Goal: Communication & Community: Participate in discussion

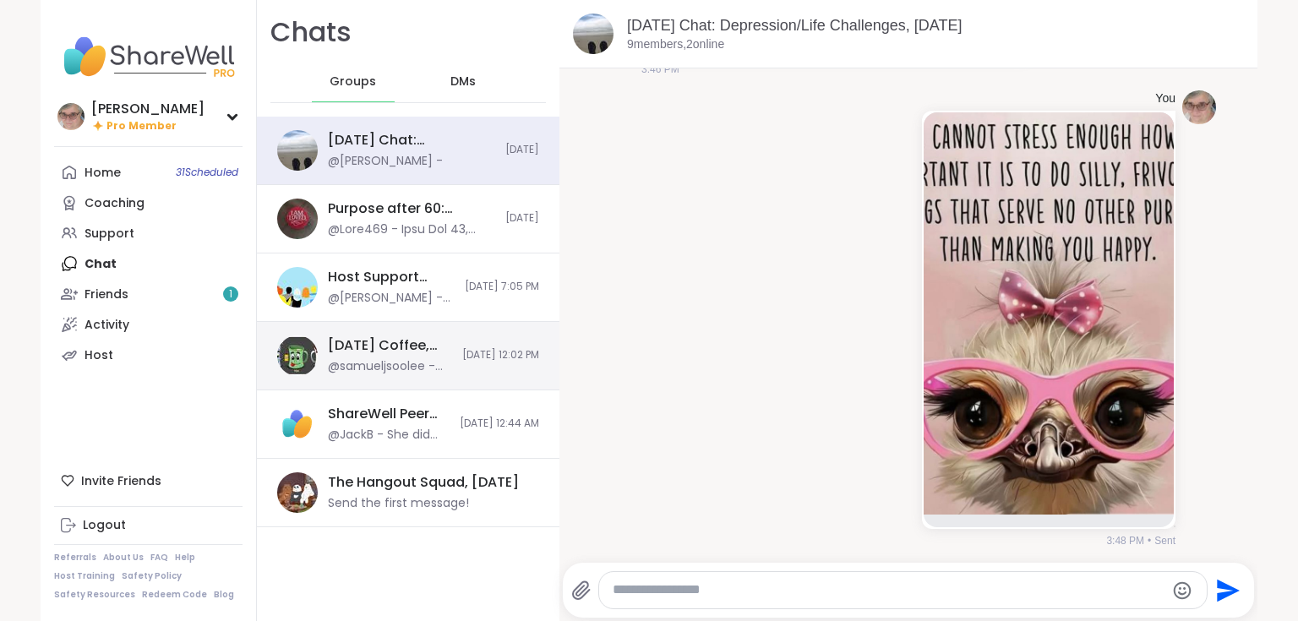
drag, startPoint x: 409, startPoint y: 214, endPoint x: 483, endPoint y: 360, distance: 164.0
click at [409, 215] on div "Purpose after 60: Turning Vision into Action, [DATE]" at bounding box center [411, 208] width 167 height 19
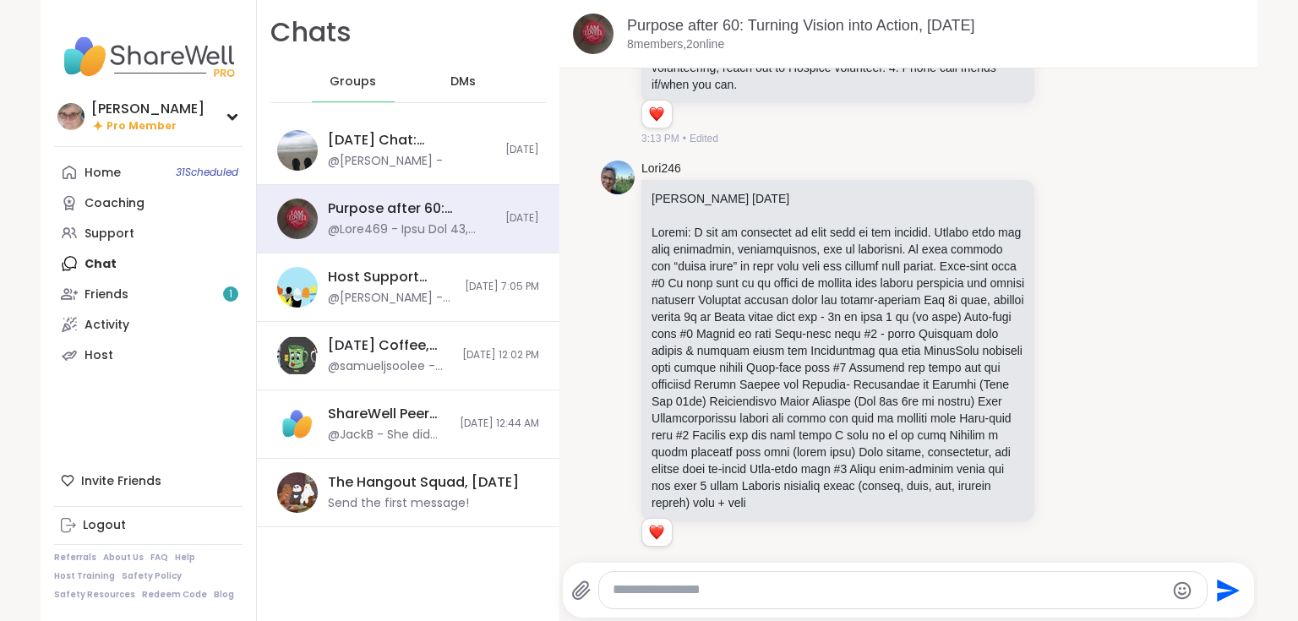
drag, startPoint x: 627, startPoint y: 580, endPoint x: 707, endPoint y: 591, distance: 80.2
paste textarea "**********"
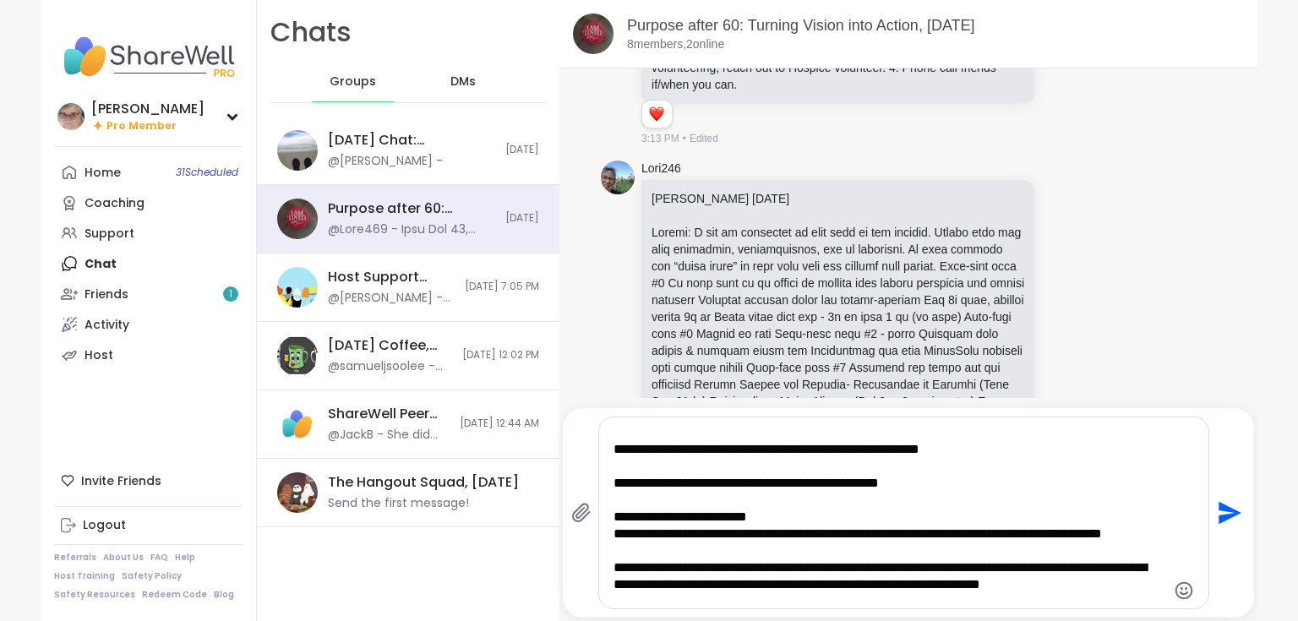
scroll to position [203, 0]
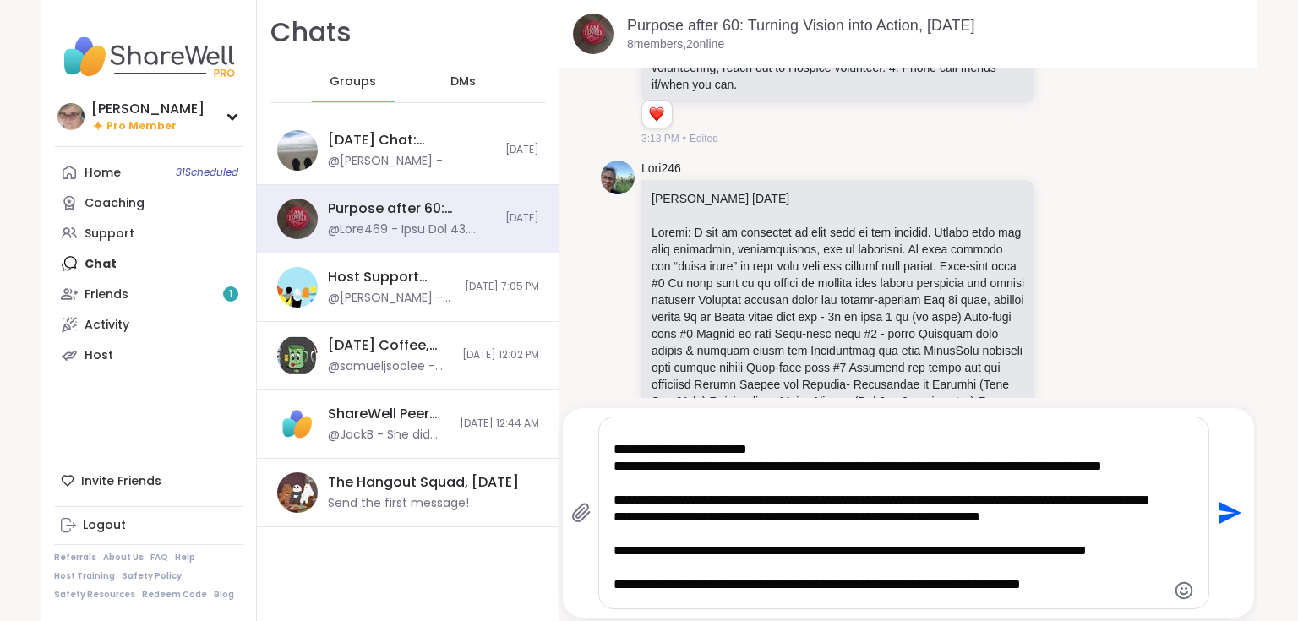
click at [650, 489] on textarea "Type your message" at bounding box center [890, 512] width 552 height 177
click at [1178, 592] on icon "Emoji picker" at bounding box center [1184, 591] width 20 height 20
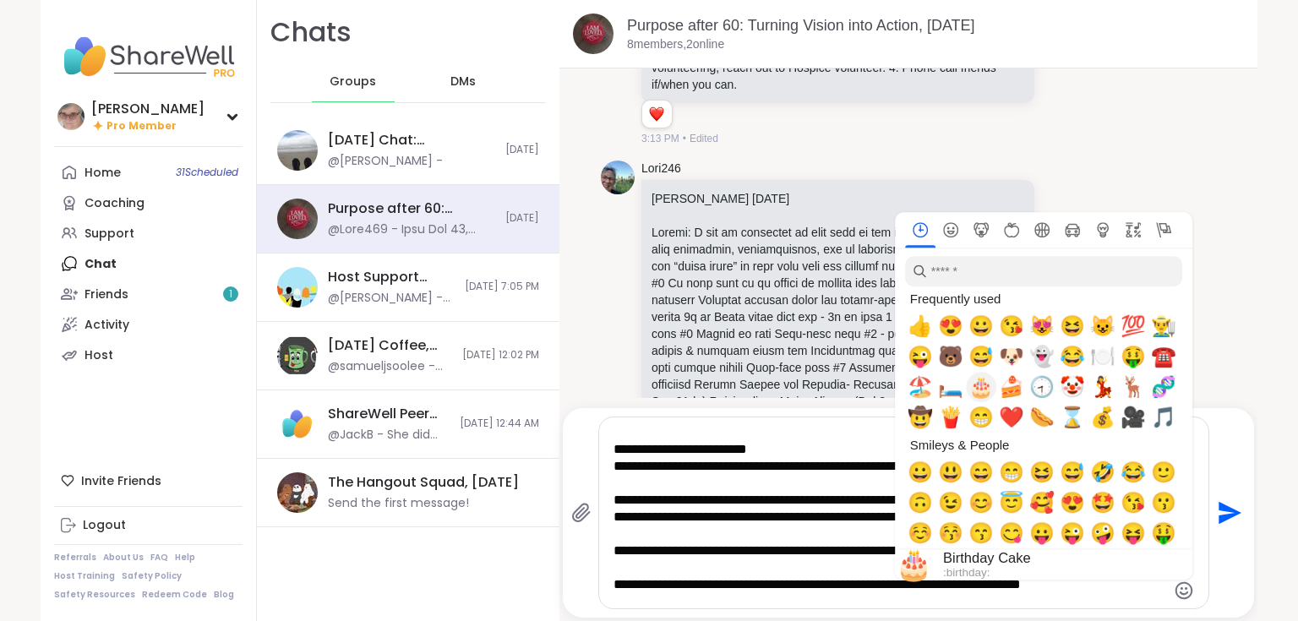
click at [977, 386] on span "🎂" at bounding box center [981, 387] width 25 height 24
click at [1133, 163] on div "Lori246 [PERSON_NAME] [DATE] 1 1 3:21 PM • Edited" at bounding box center [908, 363] width 615 height 418
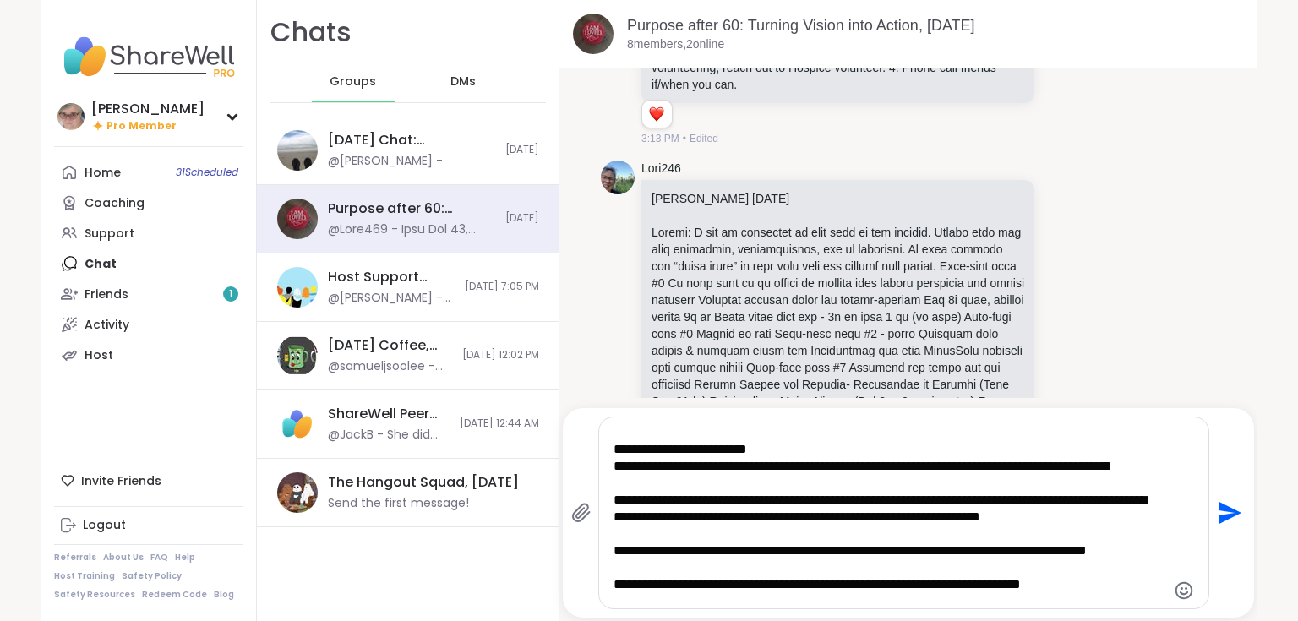
click at [1109, 467] on textarea "Type your message" at bounding box center [890, 512] width 552 height 177
click at [640, 486] on textarea "Type your message" at bounding box center [890, 512] width 552 height 177
type textarea "**********"
click at [1175, 589] on icon "Emoji picker" at bounding box center [1184, 590] width 18 height 18
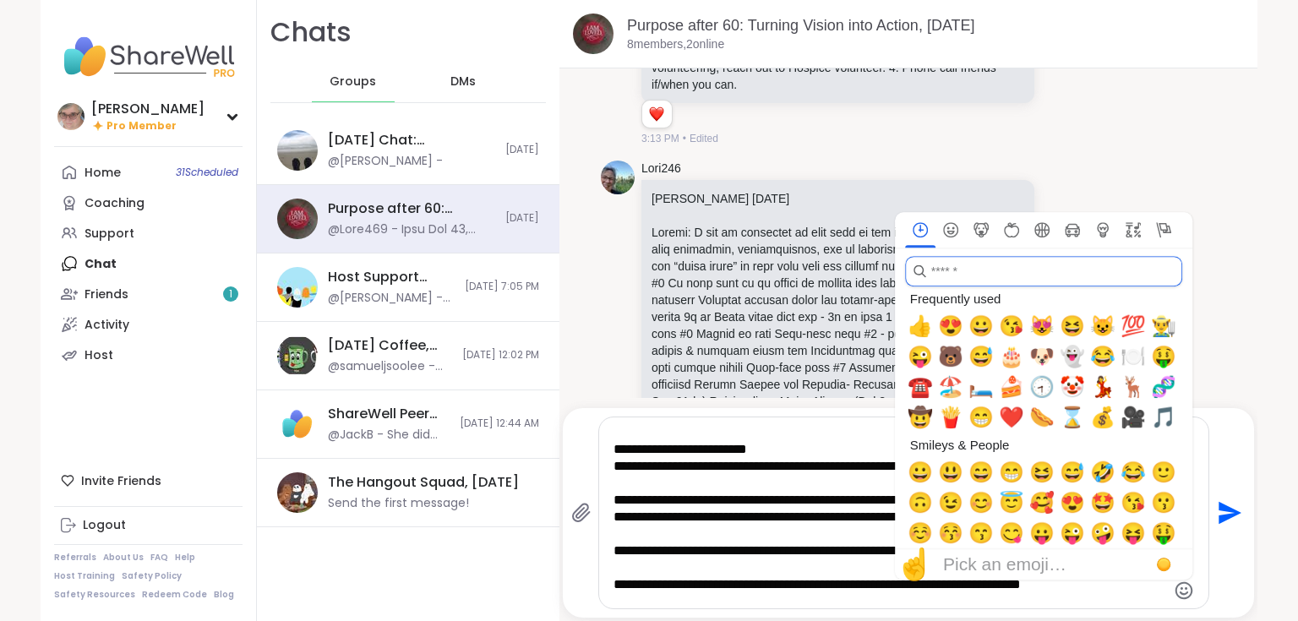
click at [980, 272] on input "search" at bounding box center [1043, 271] width 277 height 30
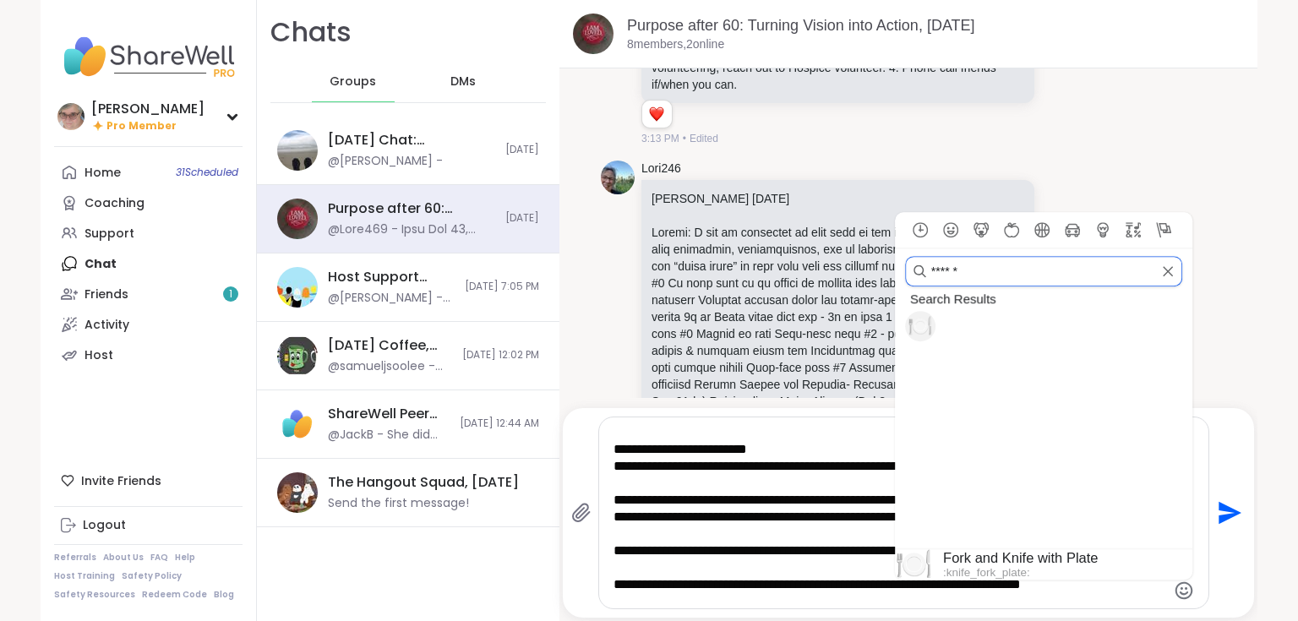
type input "******"
click at [915, 328] on span "🍽️" at bounding box center [920, 326] width 25 height 24
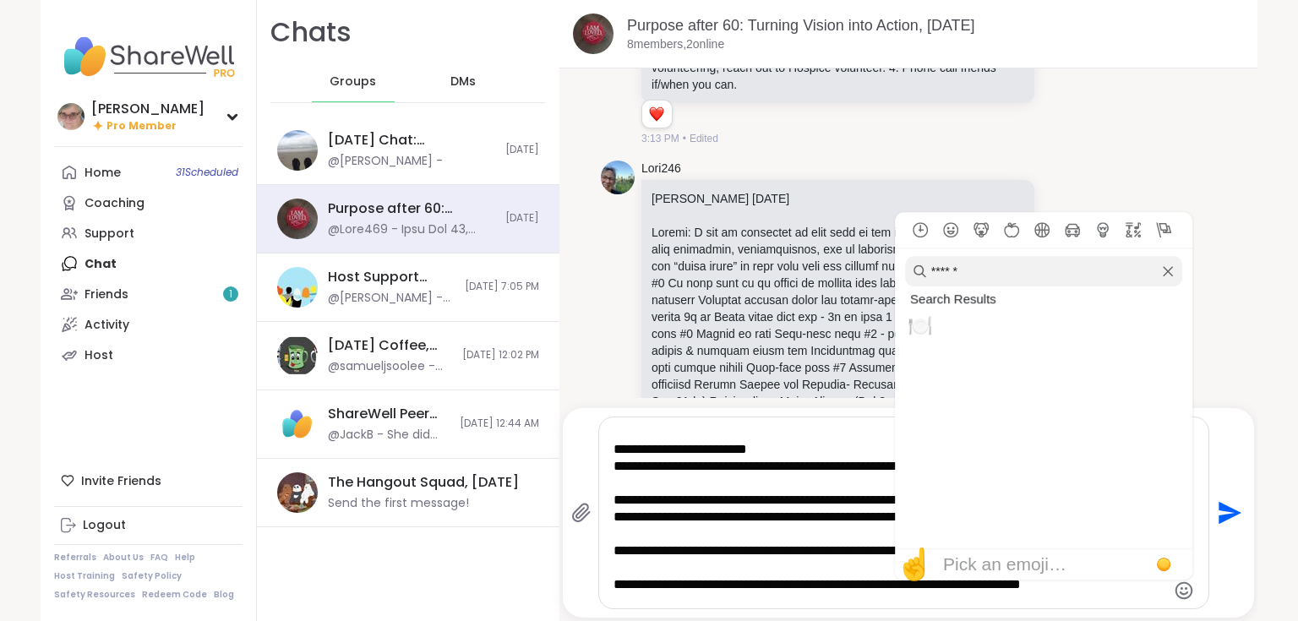
click at [733, 494] on textarea "Type your message" at bounding box center [890, 512] width 552 height 177
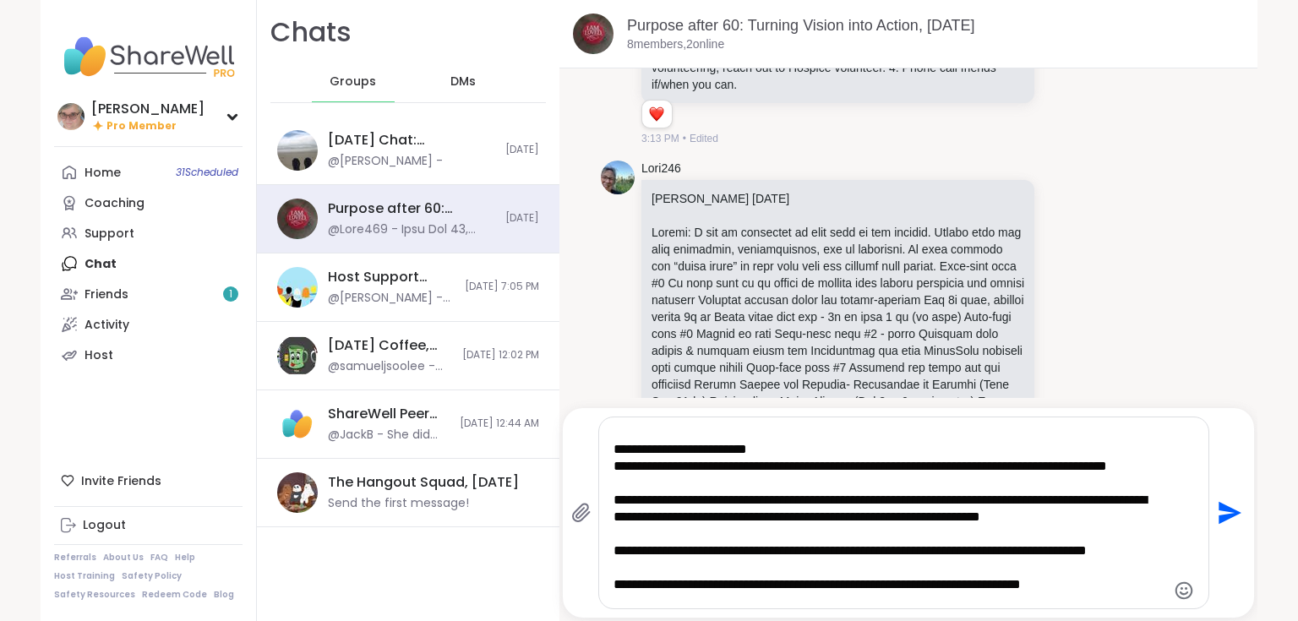
click at [646, 483] on textarea "Type your message" at bounding box center [890, 512] width 552 height 177
click at [1180, 589] on icon "Emoji picker" at bounding box center [1184, 590] width 18 height 18
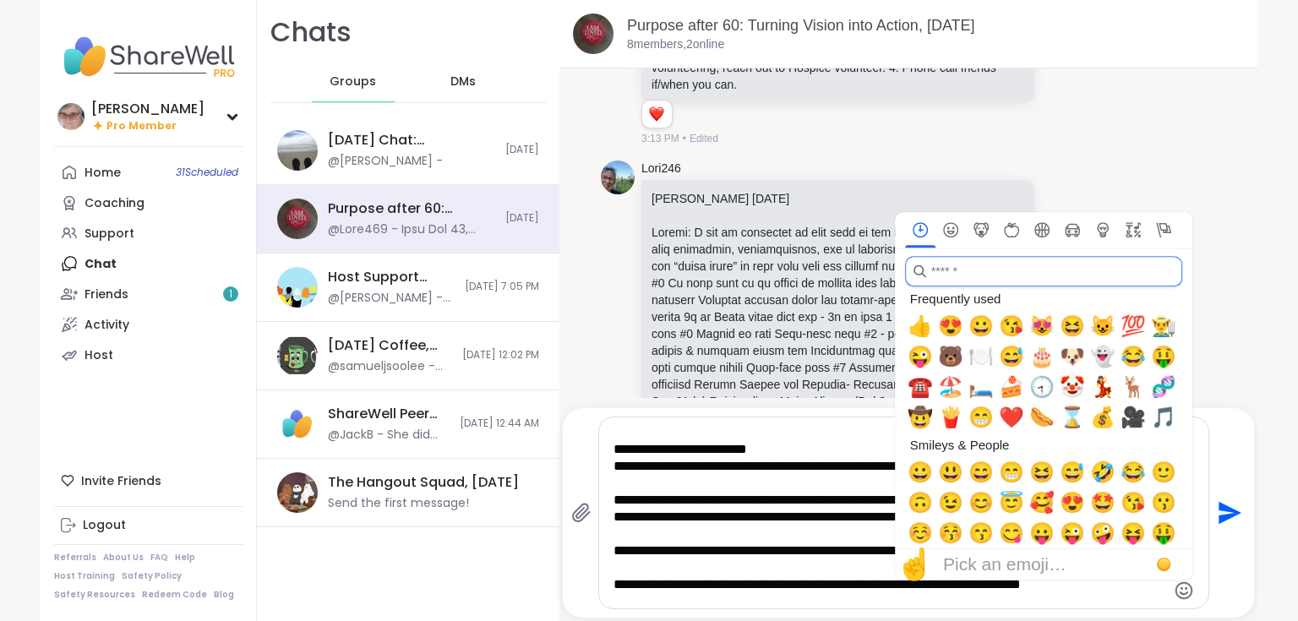
click at [989, 279] on input "search" at bounding box center [1043, 271] width 277 height 30
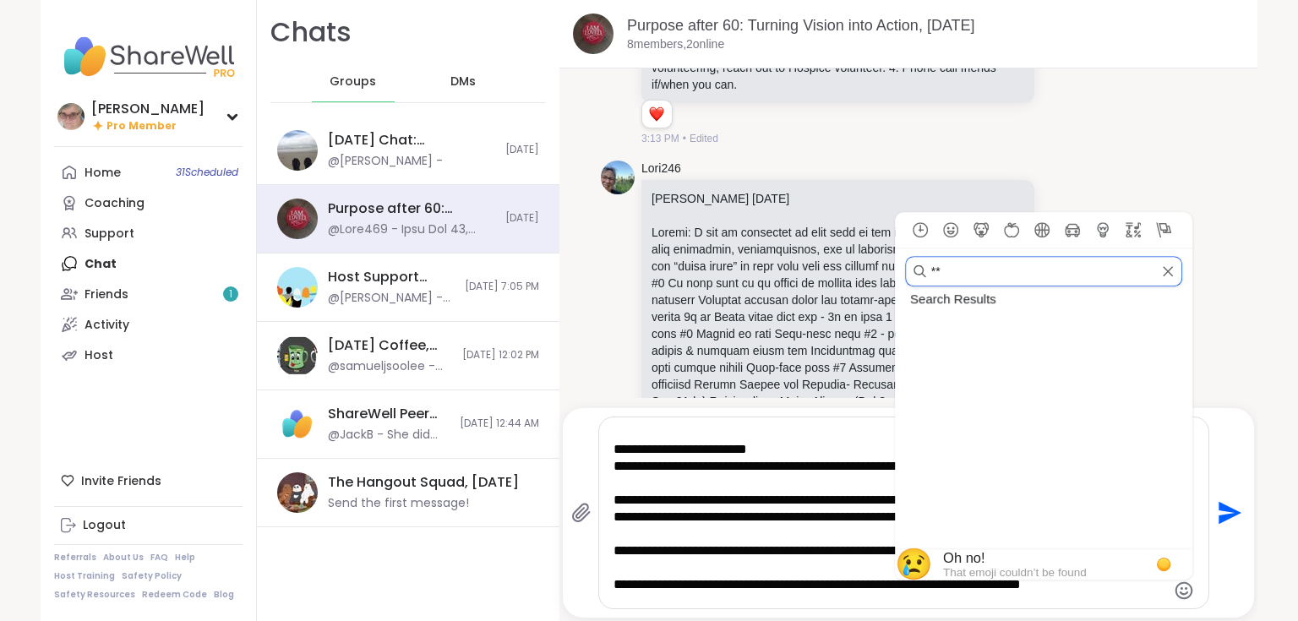
type input "*"
type input "****"
click at [914, 331] on span "🍽️" at bounding box center [920, 326] width 25 height 24
click at [834, 561] on textarea "Type your message" at bounding box center [890, 512] width 552 height 177
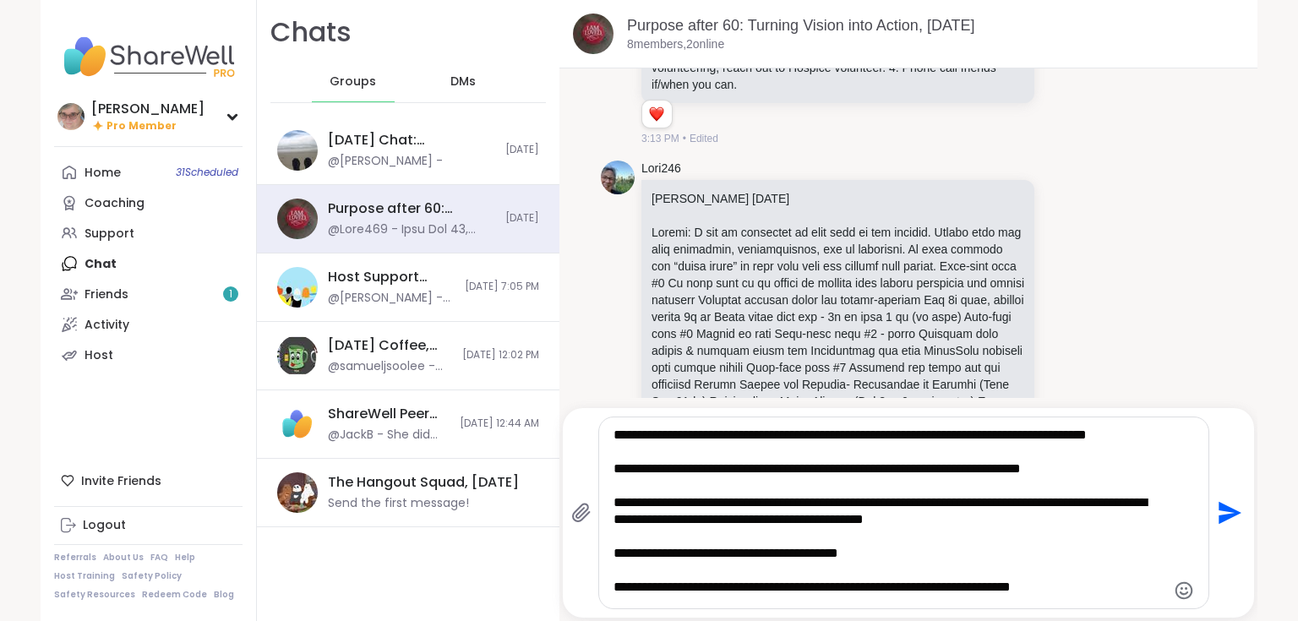
scroll to position [338, 0]
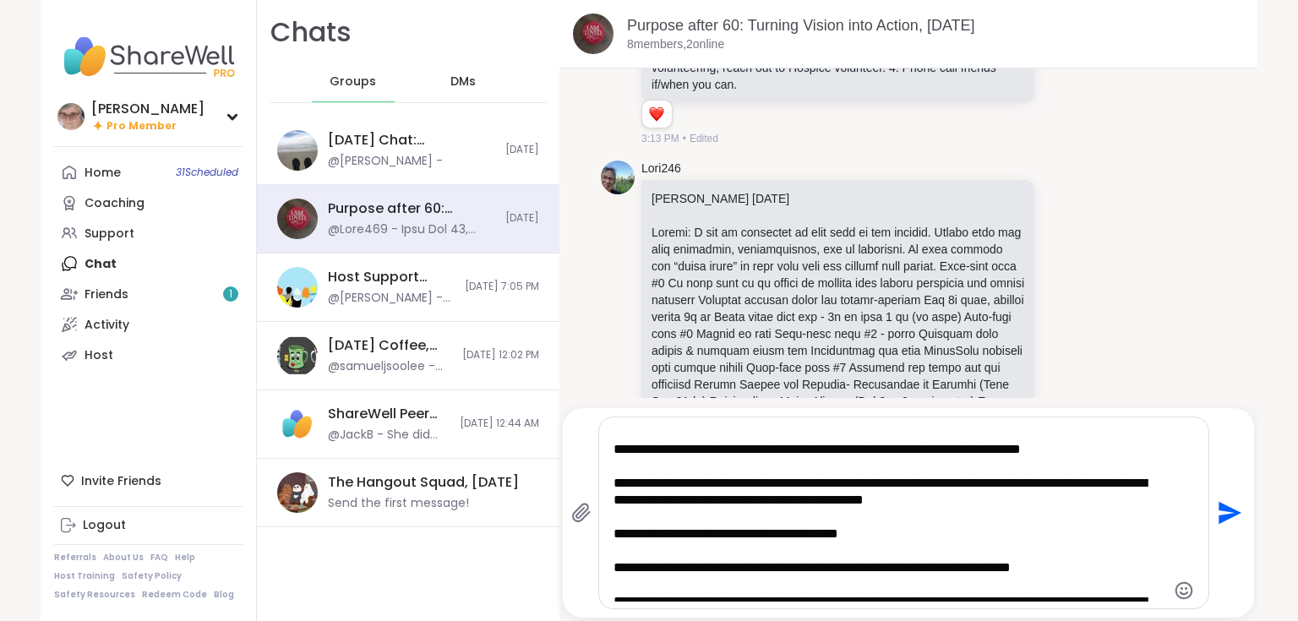
click at [1165, 433] on div at bounding box center [903, 513] width 609 height 191
click at [1166, 439] on div at bounding box center [903, 513] width 609 height 191
click at [619, 446] on textarea "Type your message" at bounding box center [890, 512] width 552 height 177
click at [1177, 594] on icon "Emoji picker" at bounding box center [1184, 590] width 18 height 18
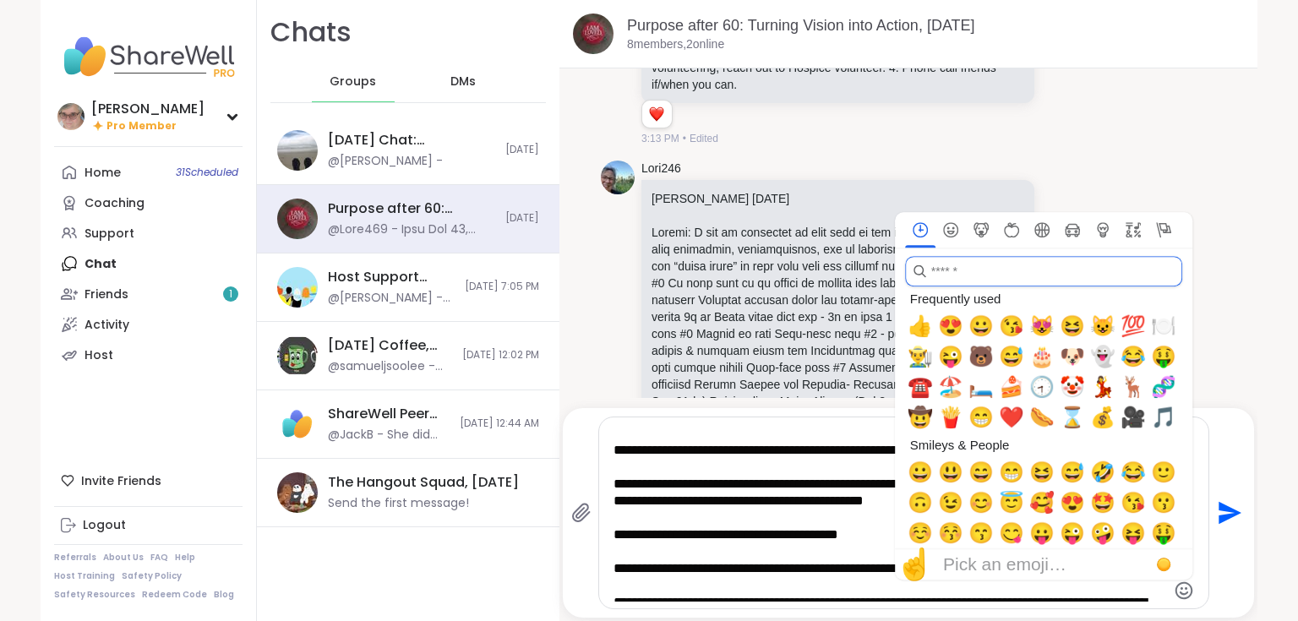
click at [933, 272] on input "search" at bounding box center [1043, 271] width 277 height 30
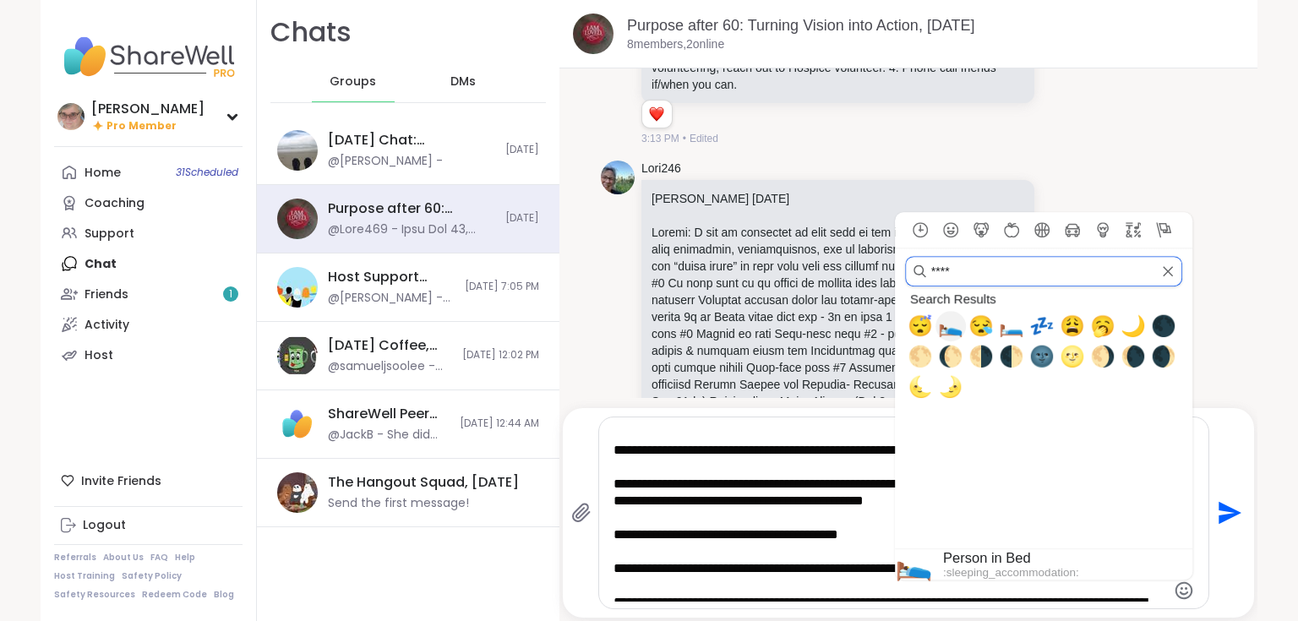
type input "****"
click at [942, 331] on span "🛌" at bounding box center [950, 326] width 25 height 24
click at [944, 331] on span "🛌" at bounding box center [950, 326] width 25 height 24
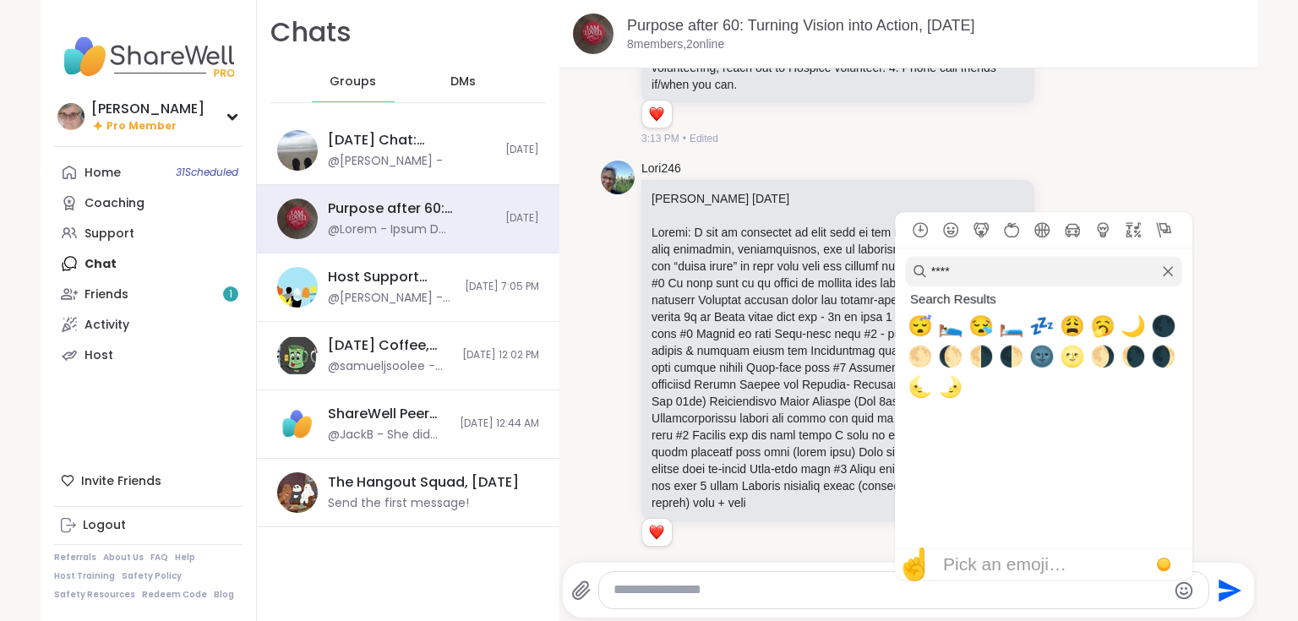
scroll to position [1742, 0]
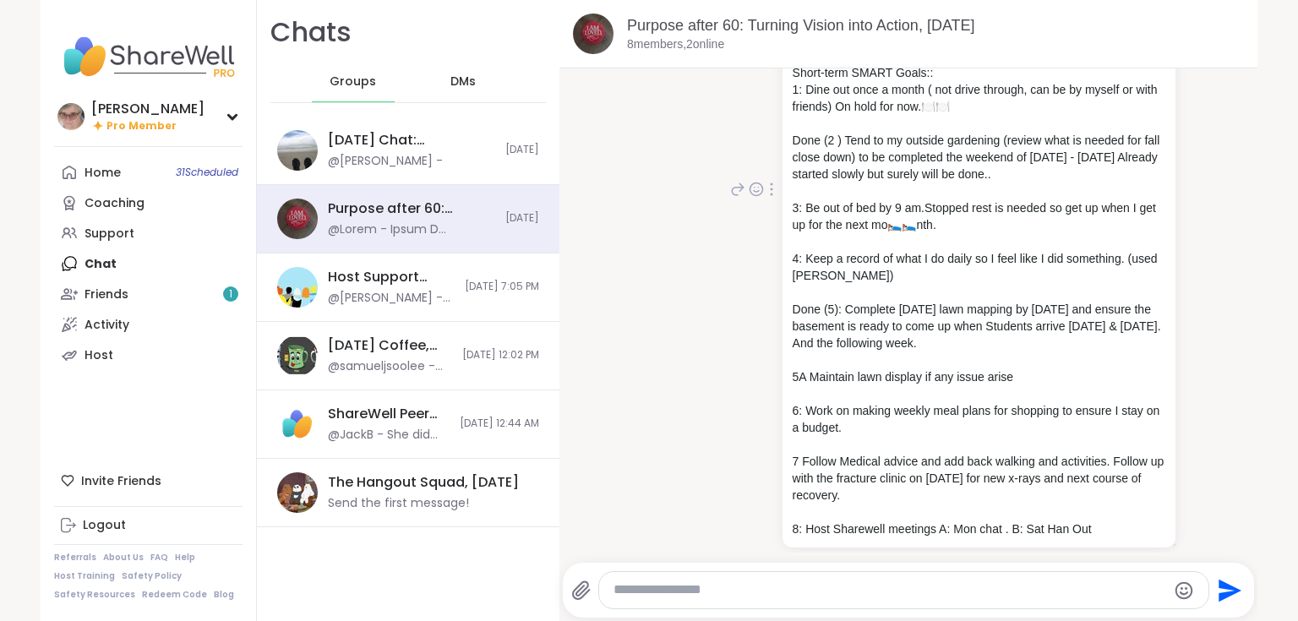
click at [666, 362] on div "You [PERSON_NAME] My Vision is to : In my life, I will seek balance between liv…" at bounding box center [908, 190] width 615 height 767
click at [770, 183] on icon at bounding box center [771, 190] width 3 height 14
click at [783, 205] on icon at bounding box center [791, 213] width 17 height 17
type textarea "**********"
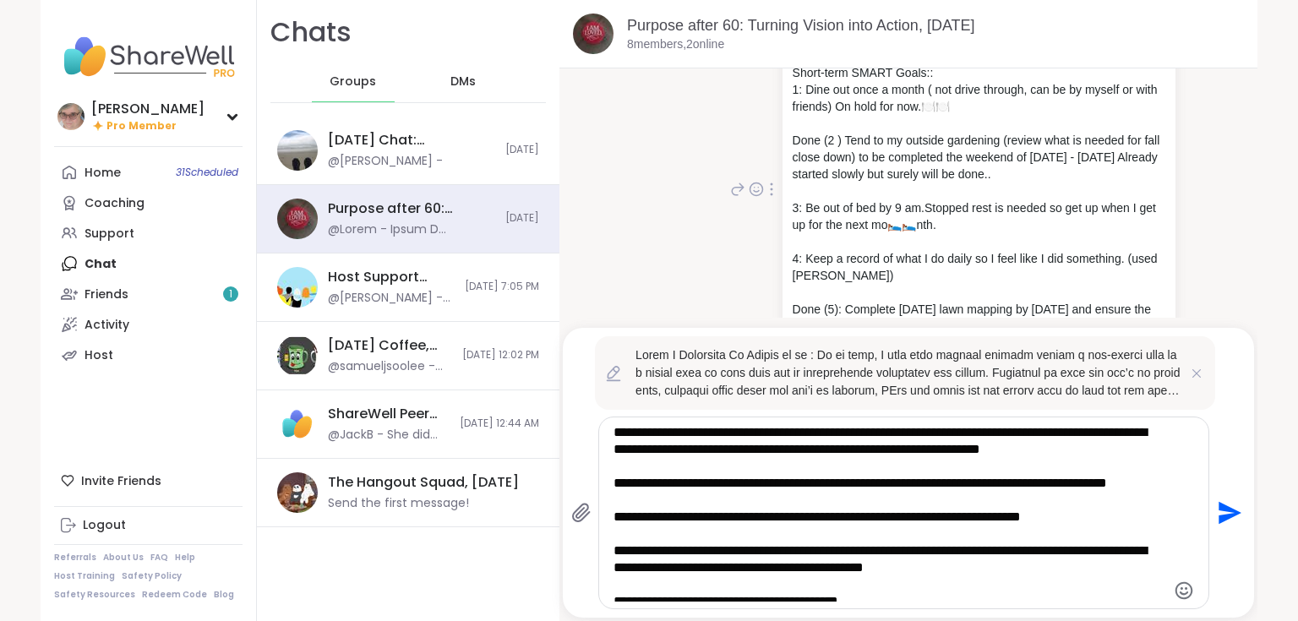
scroll to position [338, 0]
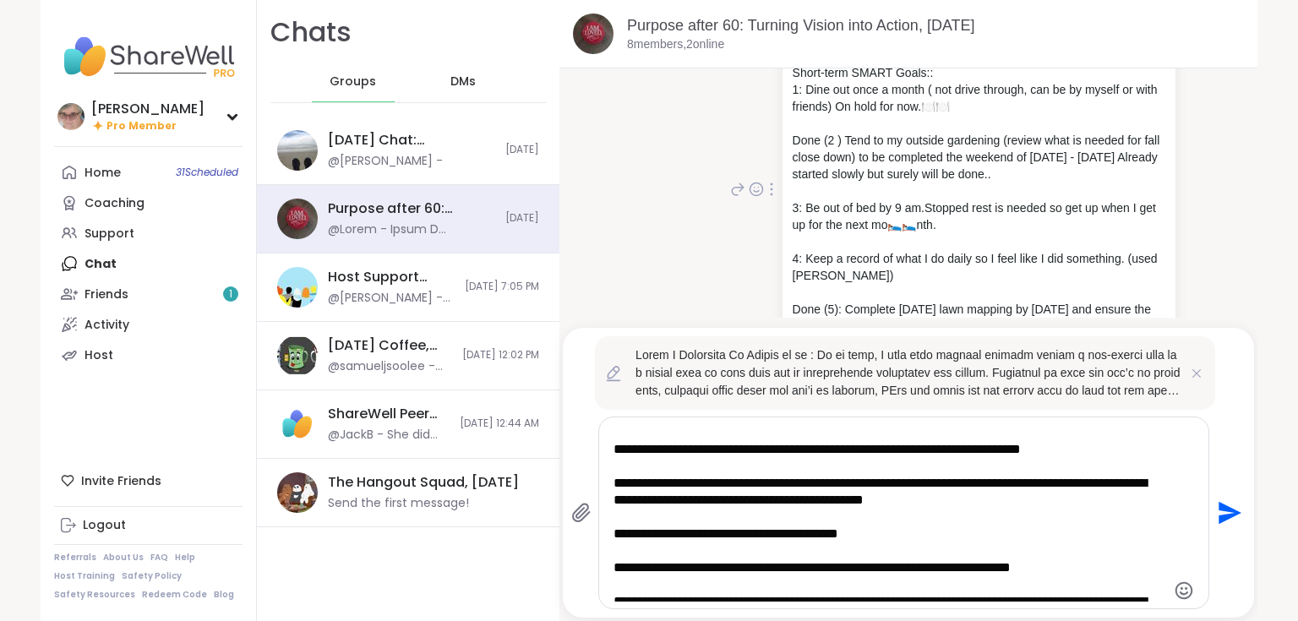
click at [1072, 486] on textarea "Type your message" at bounding box center [890, 512] width 552 height 177
click at [1176, 594] on icon "Emoji picker" at bounding box center [1184, 590] width 18 height 18
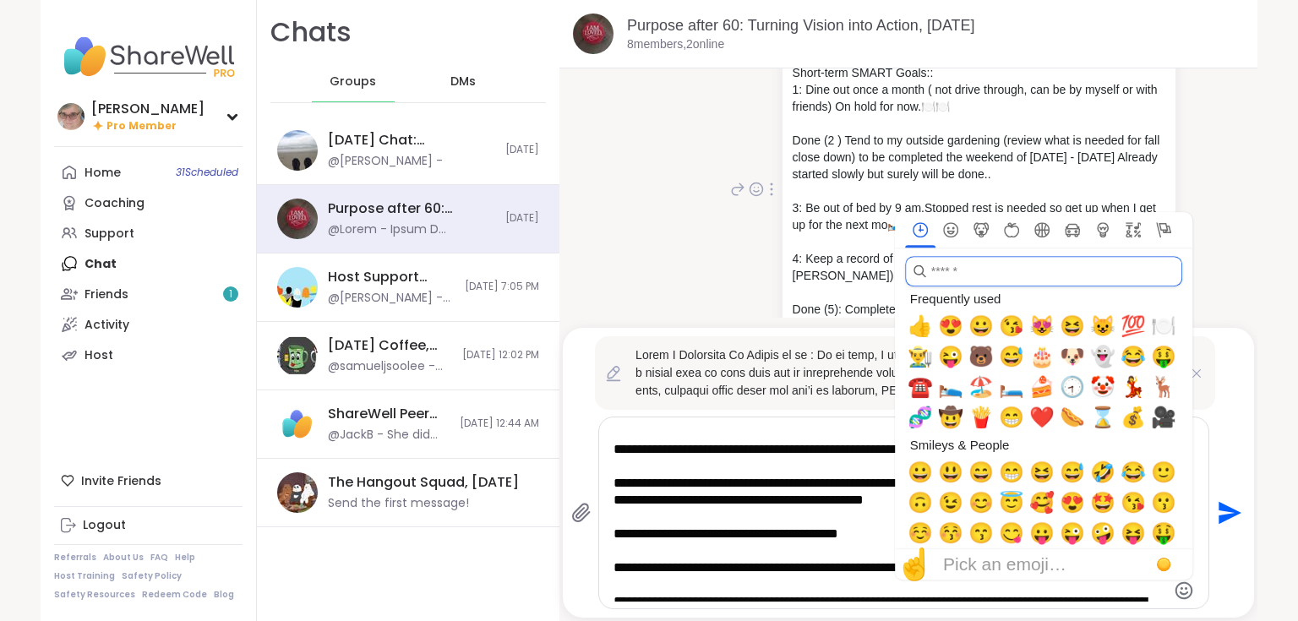
click at [956, 270] on input "search" at bounding box center [1043, 271] width 277 height 30
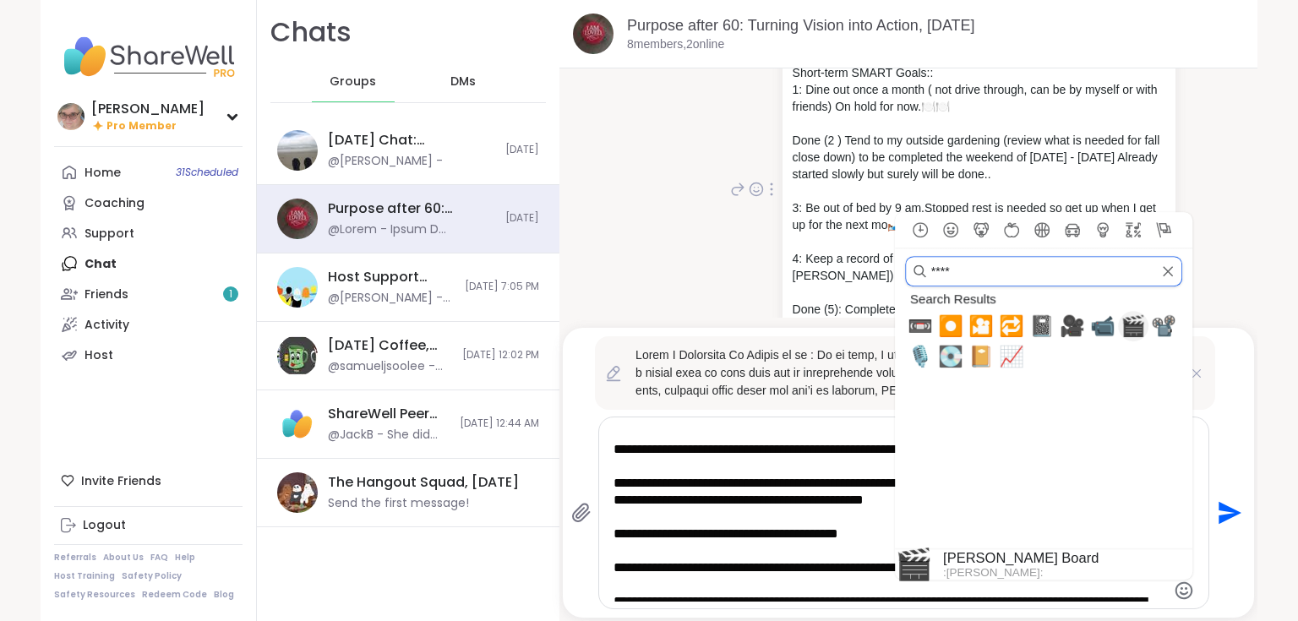
type input "****"
click at [1133, 328] on span "🎬" at bounding box center [1133, 326] width 25 height 24
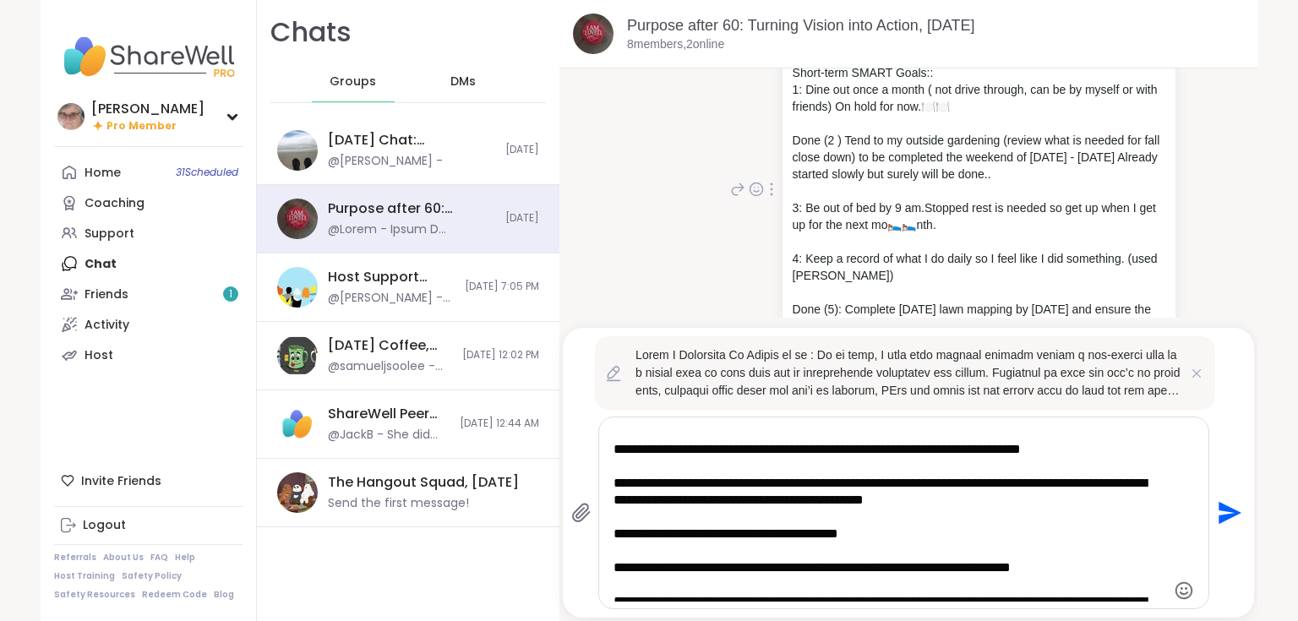
click at [1227, 516] on icon "Send" at bounding box center [1230, 513] width 23 height 23
type textarea "**"
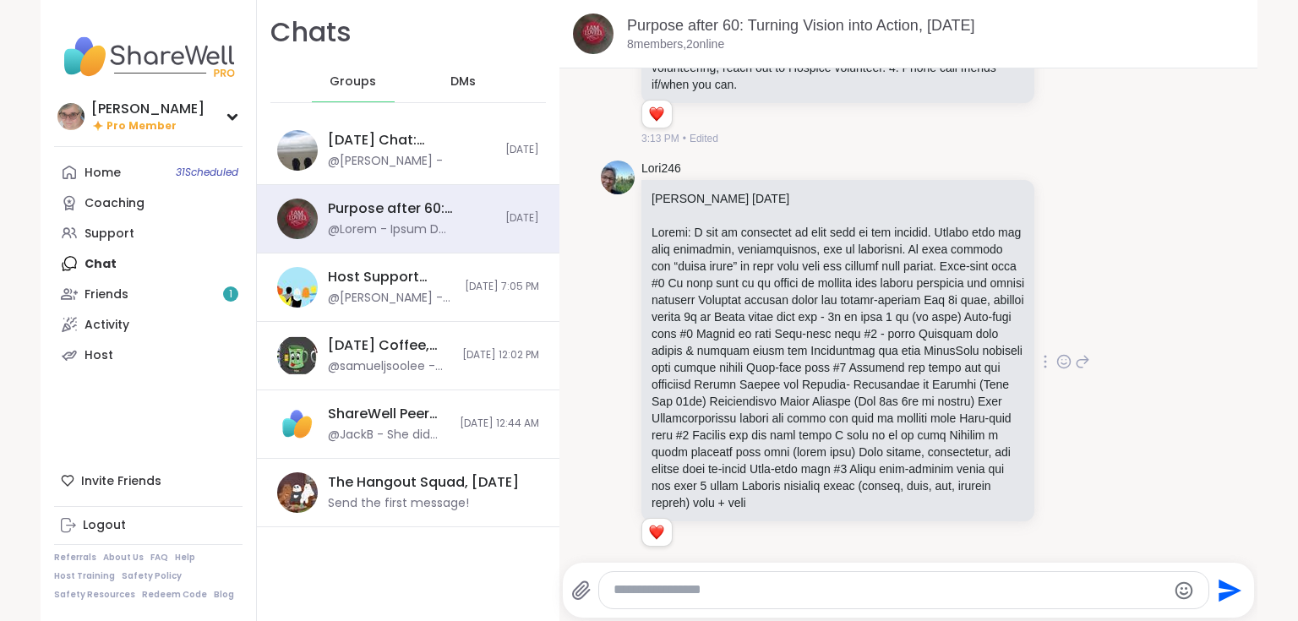
scroll to position [1066, 0]
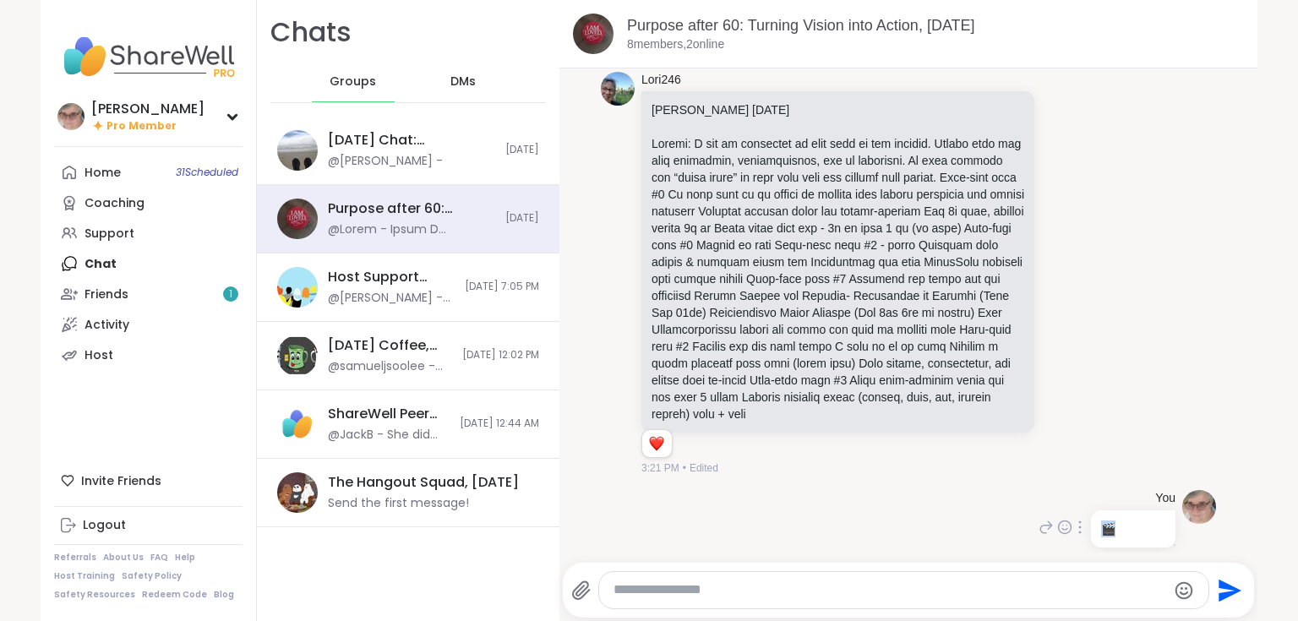
drag, startPoint x: 1089, startPoint y: 510, endPoint x: 1068, endPoint y: 513, distance: 21.3
click at [1091, 513] on div "🎬" at bounding box center [1133, 528] width 85 height 37
click at [1078, 521] on icon at bounding box center [1079, 528] width 3 height 14
click at [1072, 543] on icon at bounding box center [1080, 551] width 17 height 17
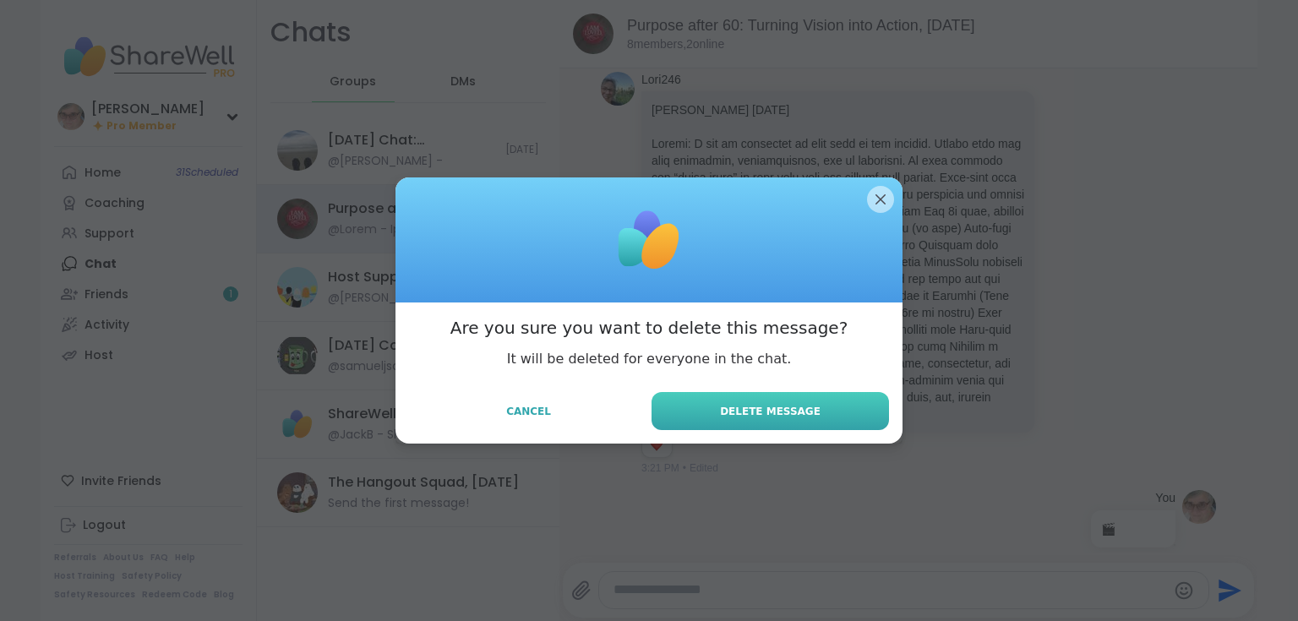
click at [745, 419] on button "Delete Message" at bounding box center [770, 411] width 237 height 38
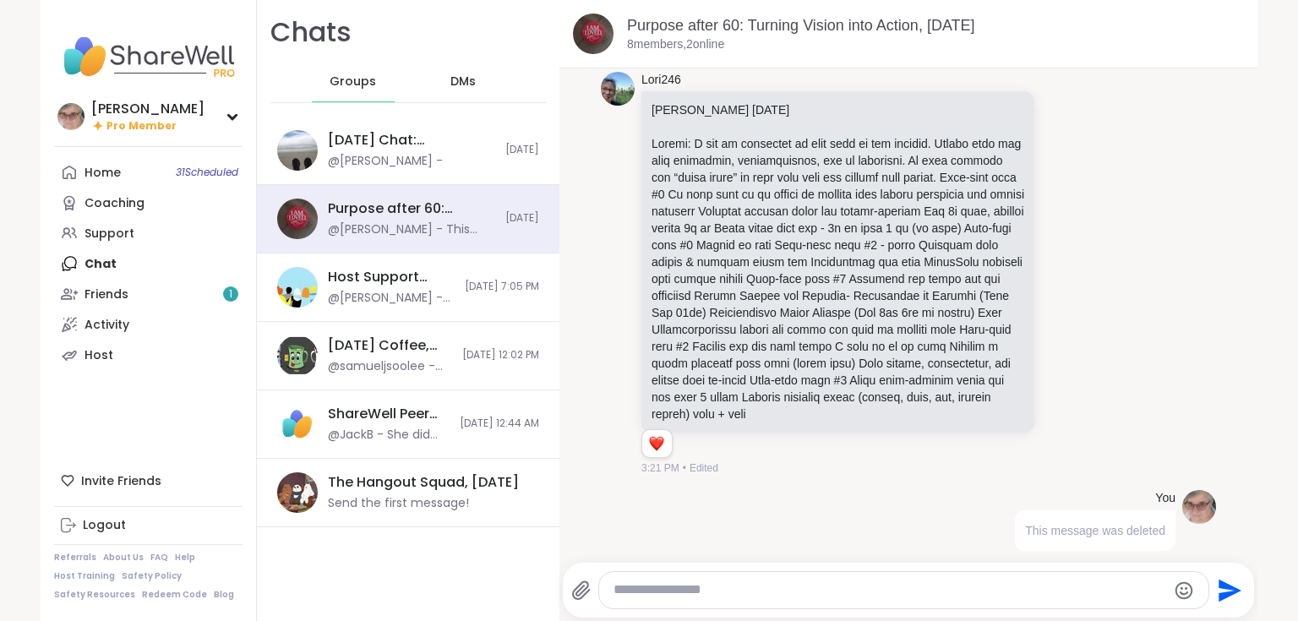
drag, startPoint x: 1029, startPoint y: 519, endPoint x: 727, endPoint y: 592, distance: 311.2
paste textarea "**********"
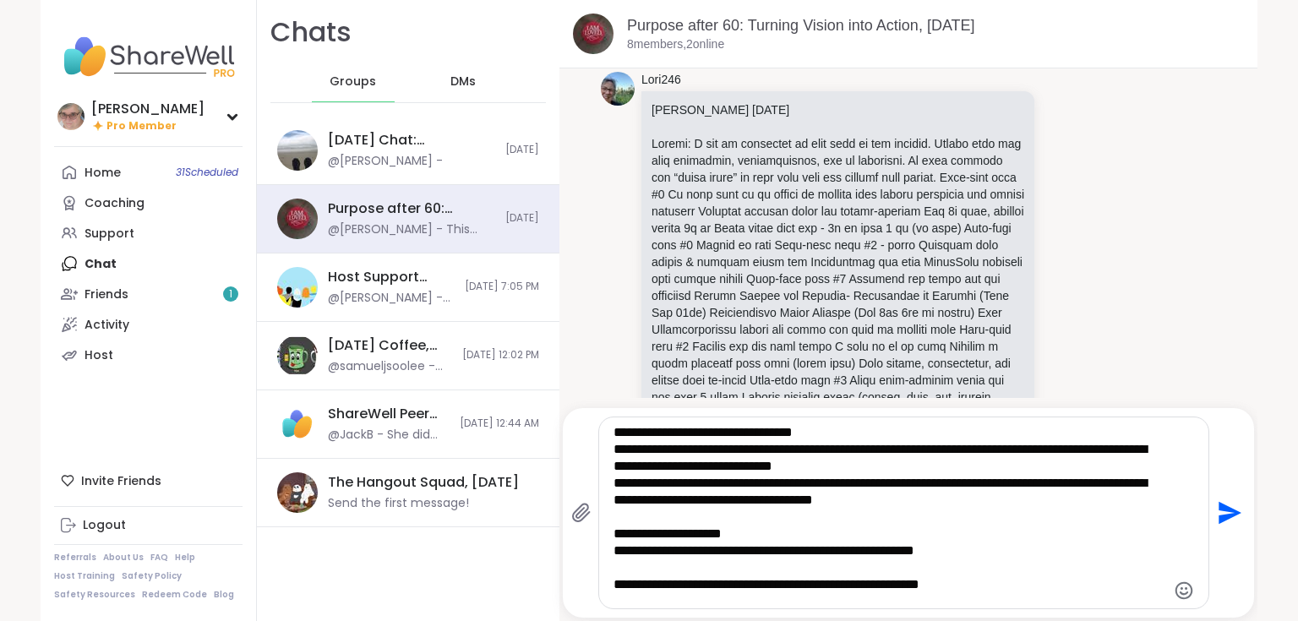
type textarea "**********"
click at [1222, 510] on icon "Send" at bounding box center [1230, 513] width 23 height 23
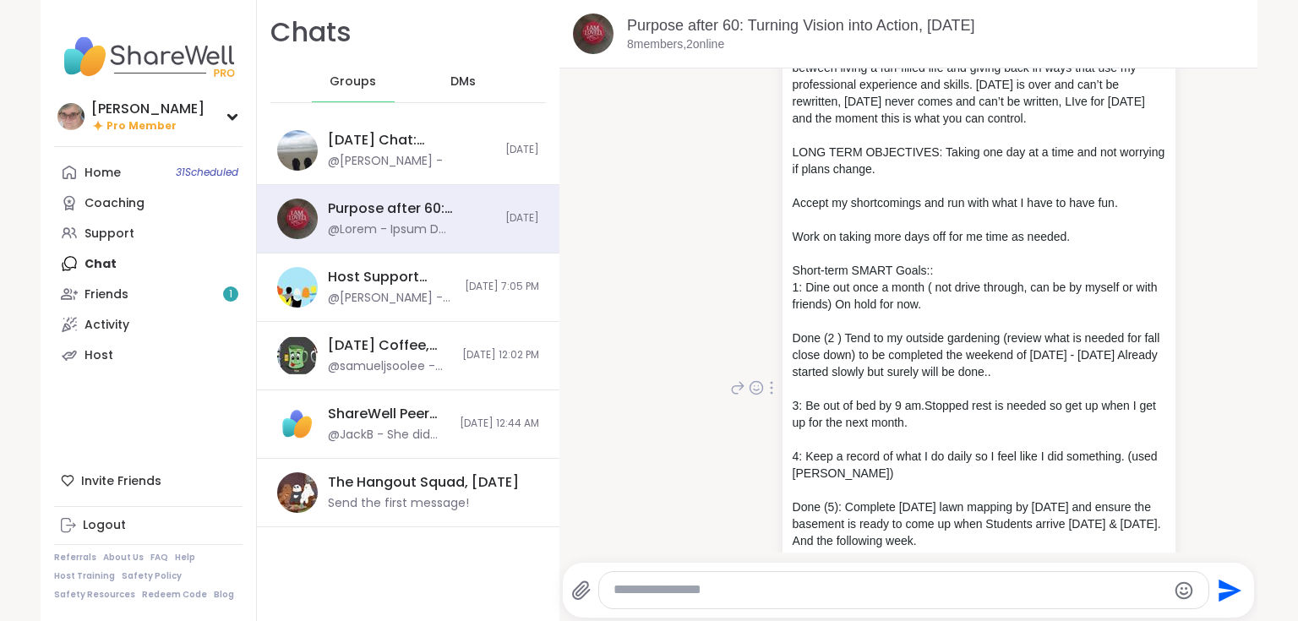
scroll to position [1631, 0]
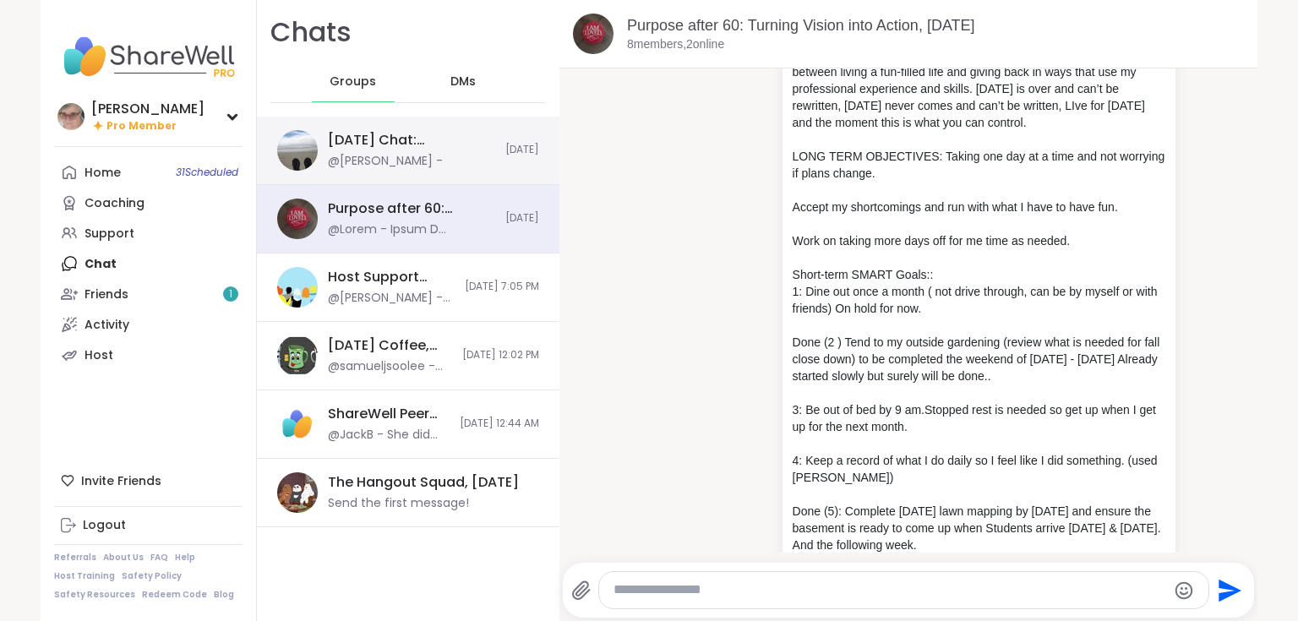
click at [375, 155] on div "@[PERSON_NAME] -" at bounding box center [385, 161] width 115 height 17
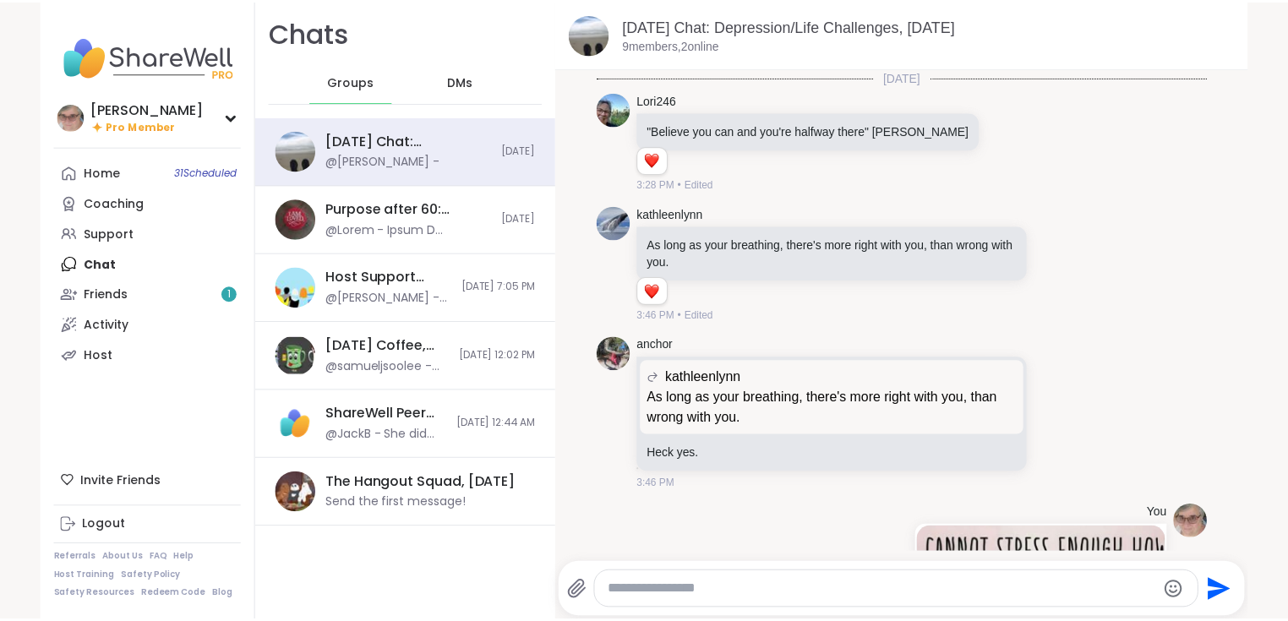
scroll to position [415, 0]
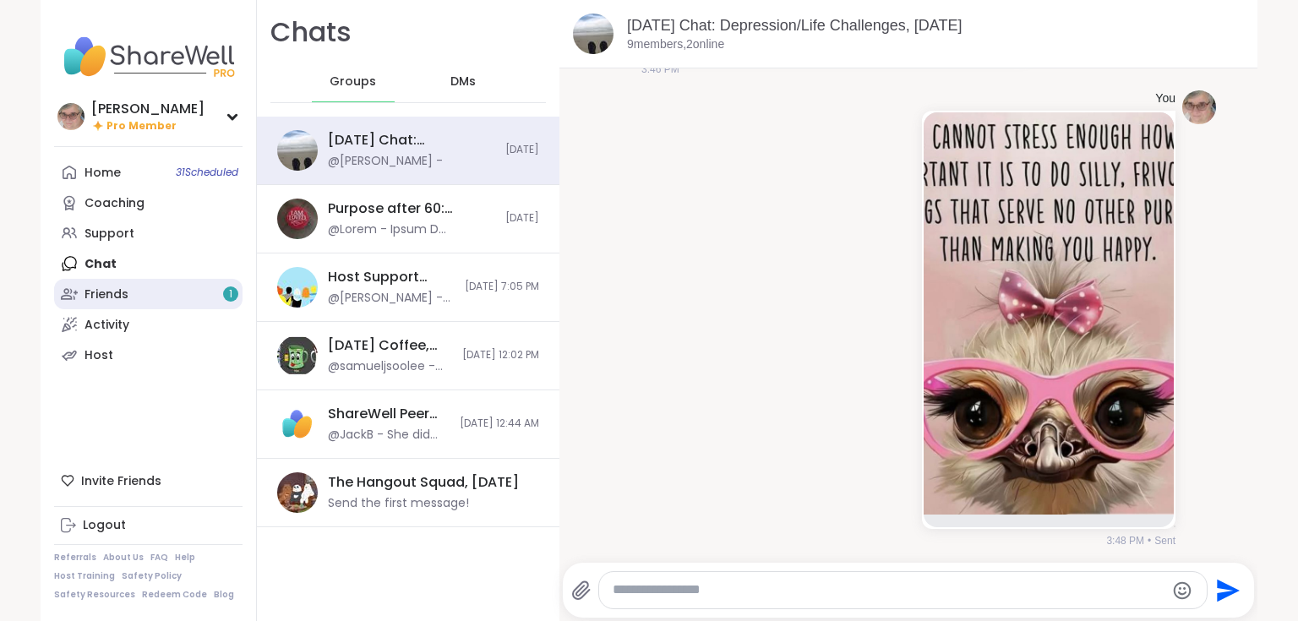
click at [157, 296] on link "Friends 1" at bounding box center [148, 294] width 188 height 30
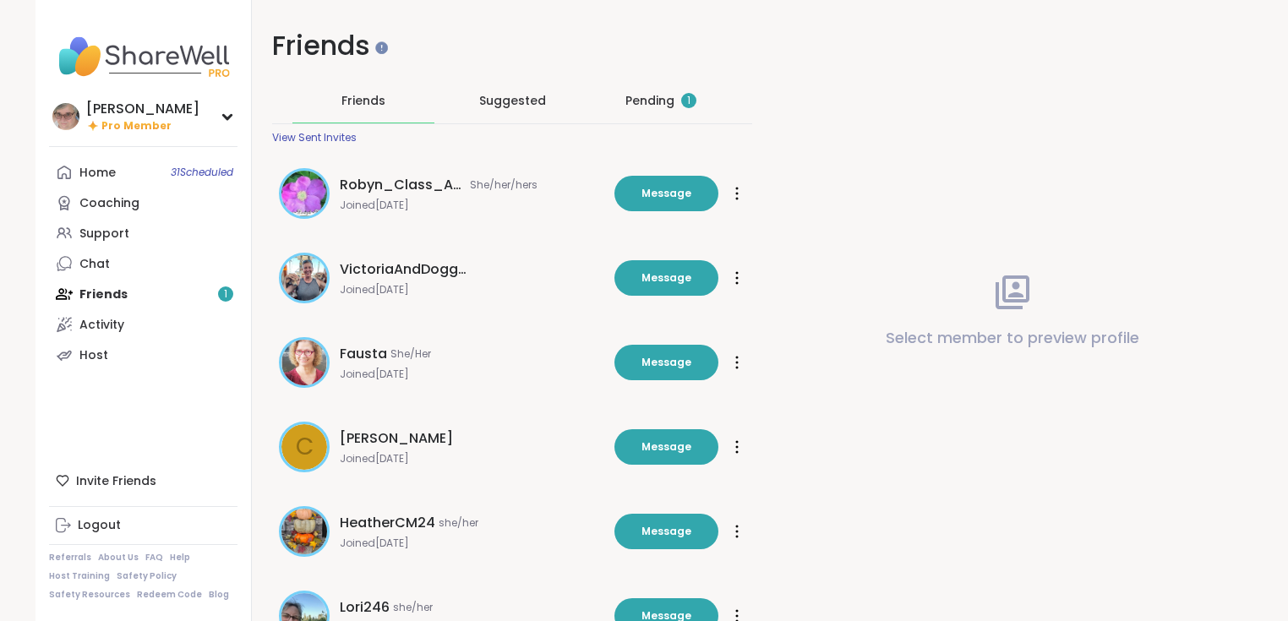
click at [649, 101] on div "Pending 1" at bounding box center [660, 100] width 71 height 17
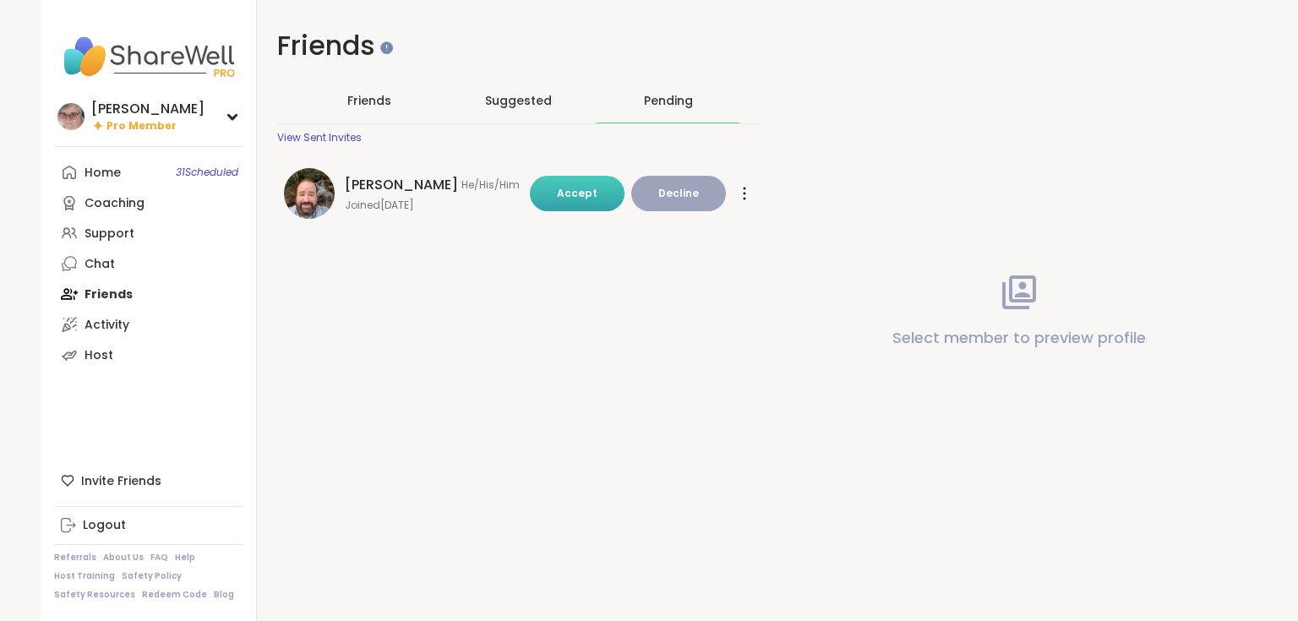
click at [667, 205] on button "Decline" at bounding box center [678, 193] width 95 height 35
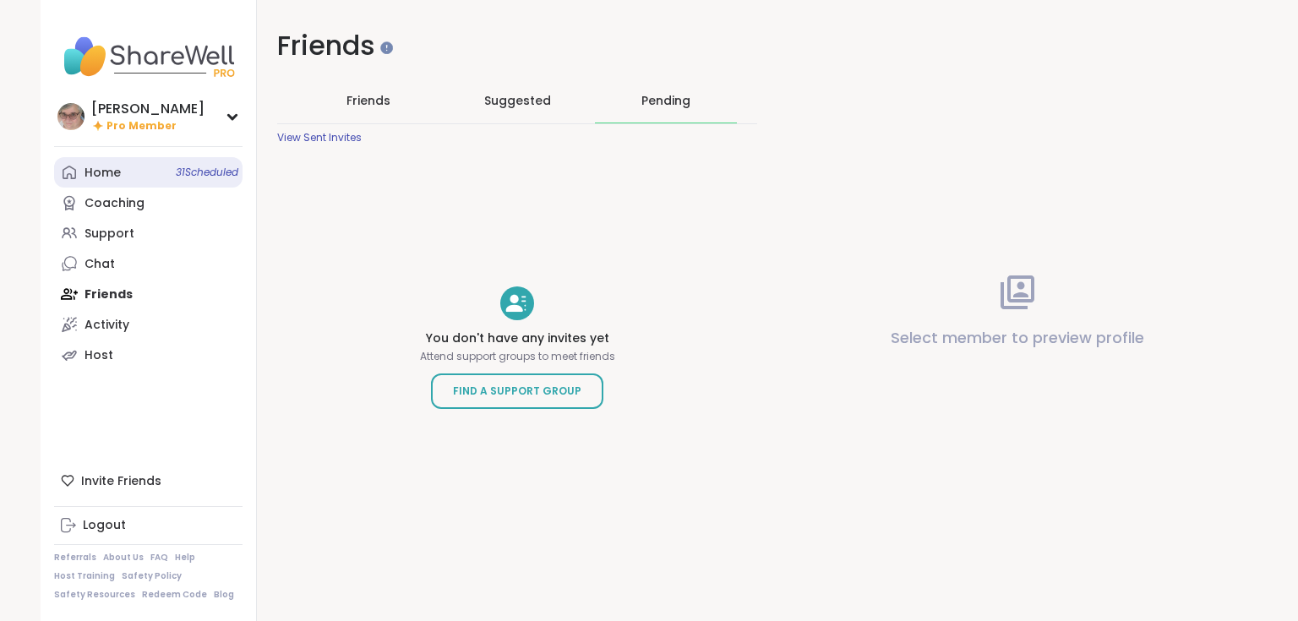
click at [82, 181] on link "Home 31 Scheduled" at bounding box center [148, 172] width 188 height 30
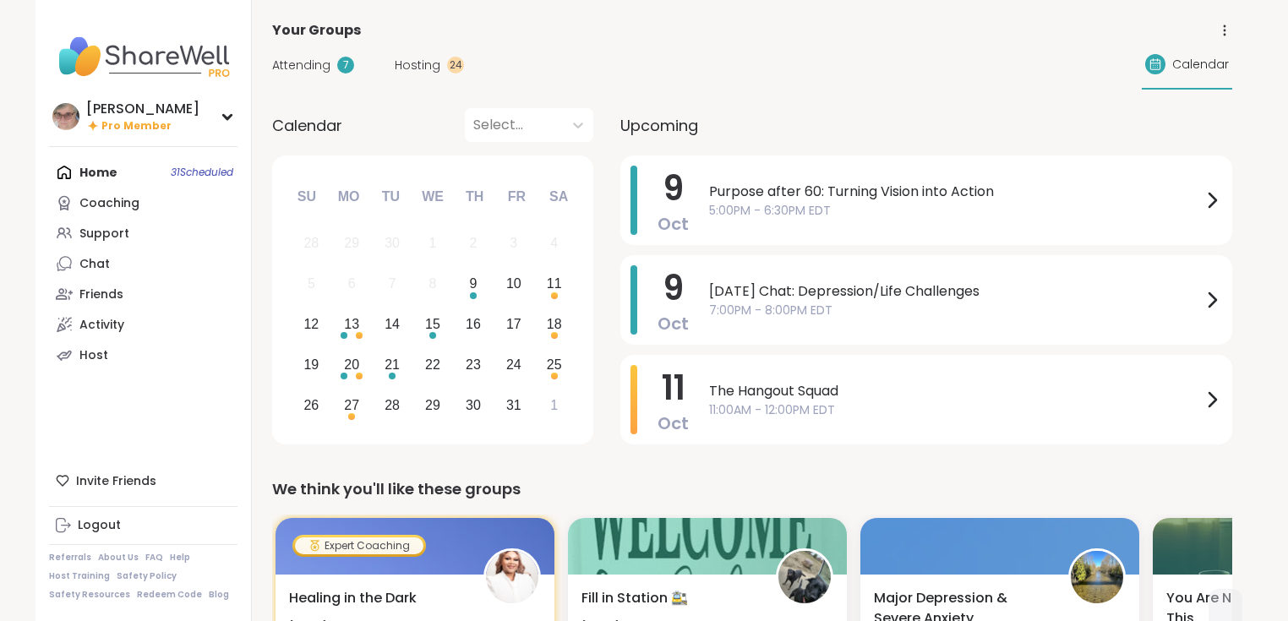
click at [898, 52] on div "Attending 7 Hosting 24 Calendar" at bounding box center [752, 65] width 960 height 49
